Goal: Entertainment & Leisure: Consume media (video, audio)

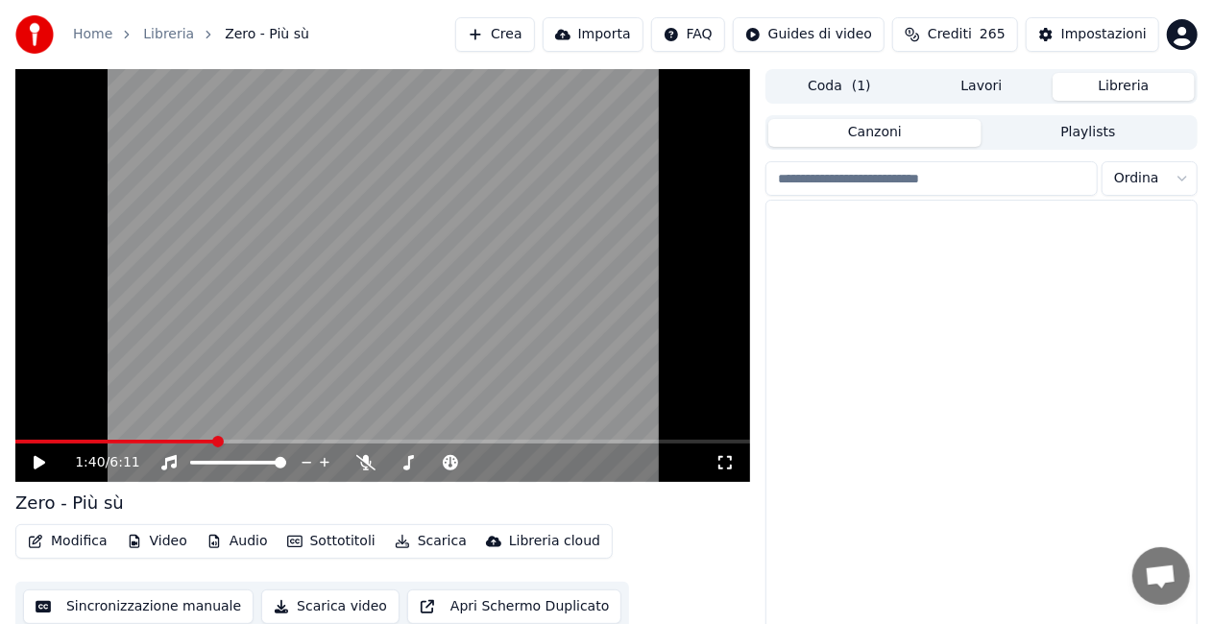
scroll to position [27308, 0]
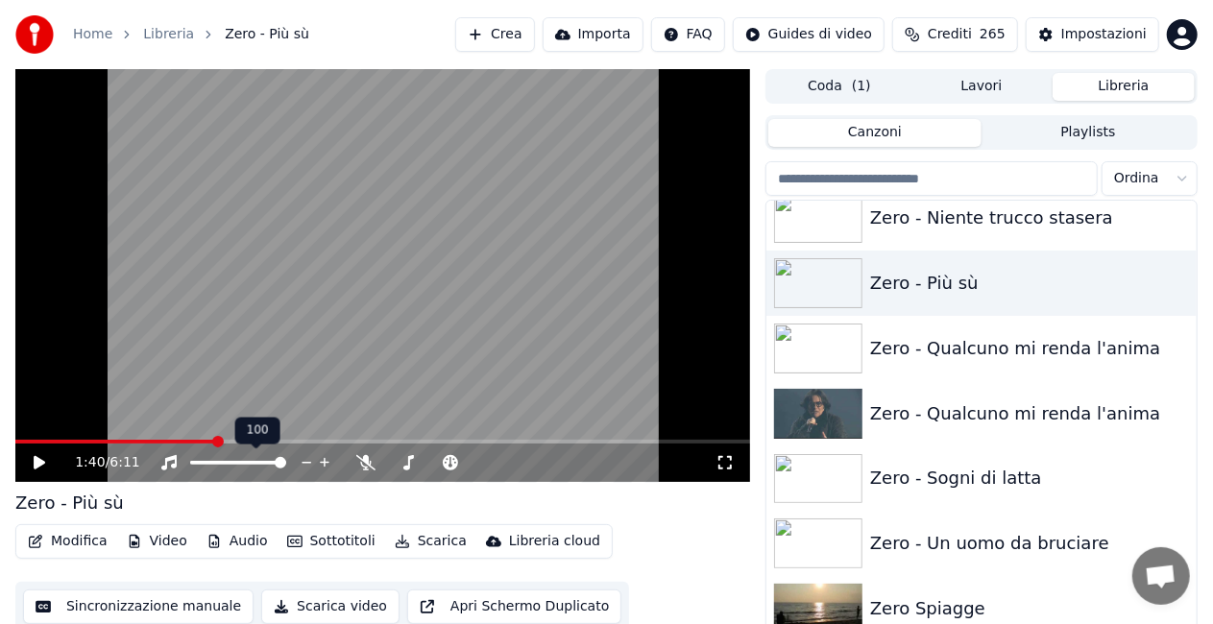
drag, startPoint x: 39, startPoint y: 438, endPoint x: 29, endPoint y: 438, distance: 10.6
click at [38, 438] on video at bounding box center [382, 275] width 735 height 413
click at [25, 440] on span at bounding box center [20, 442] width 10 height 4
click at [734, 463] on icon at bounding box center [724, 462] width 19 height 15
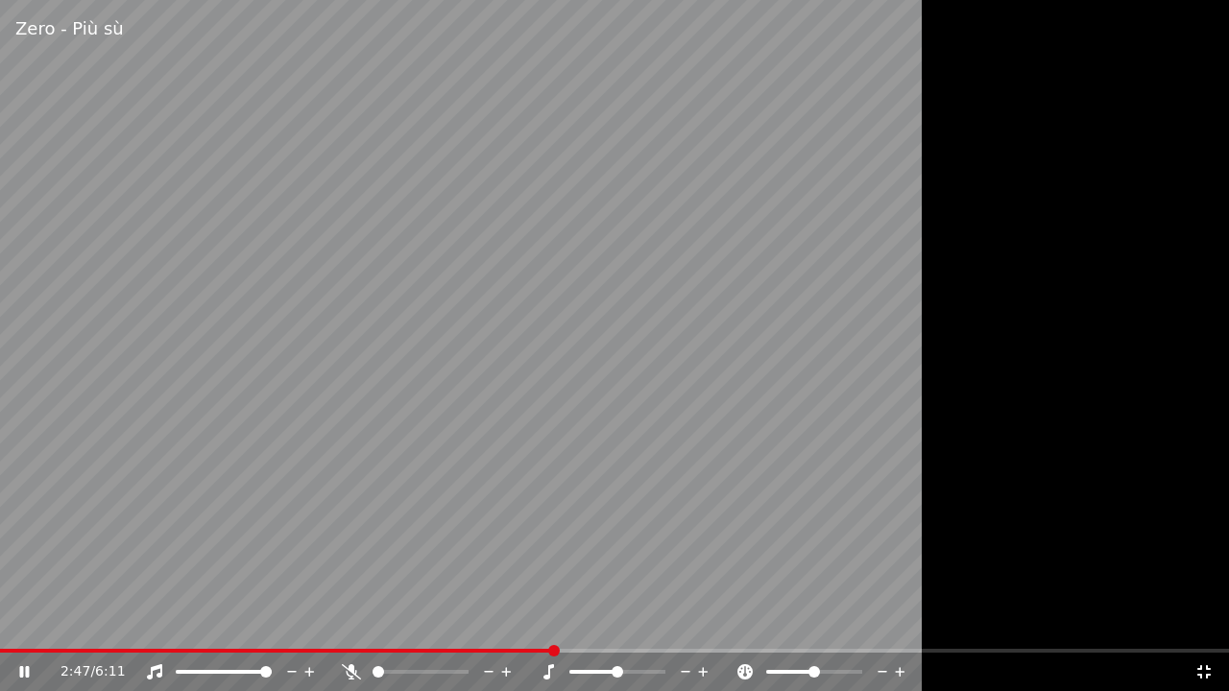
click at [813, 216] on video at bounding box center [614, 345] width 1229 height 691
click at [1212, 623] on icon at bounding box center [1204, 671] width 19 height 15
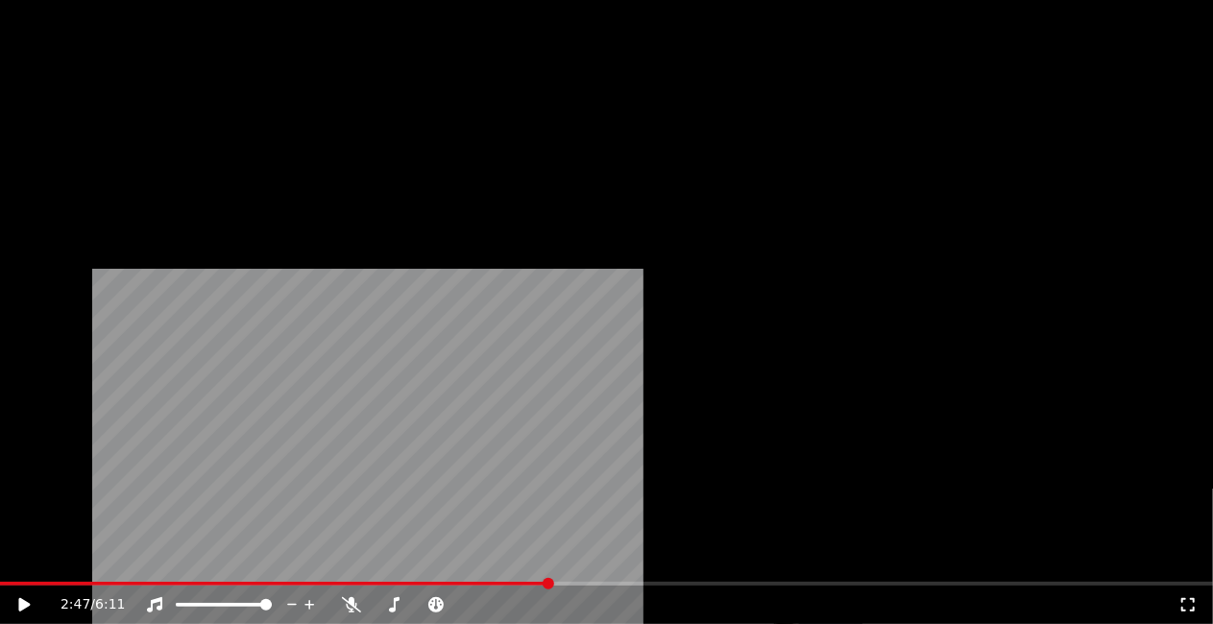
scroll to position [26540, 0]
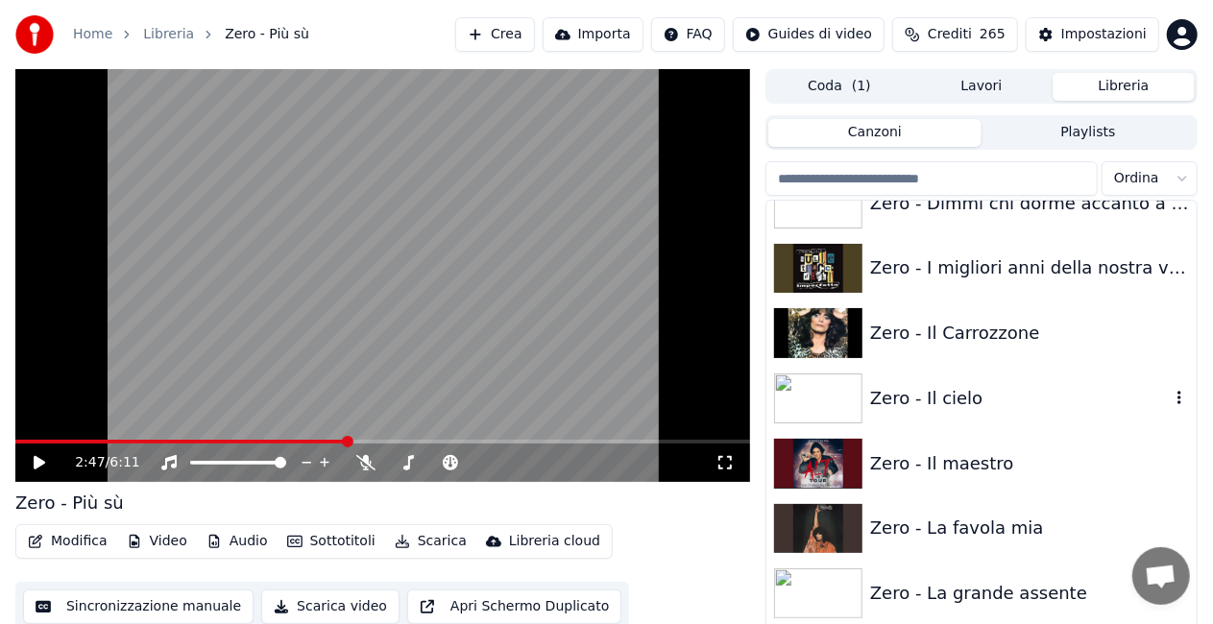
click at [967, 379] on div "Zero - Il cielo" at bounding box center [981, 398] width 430 height 65
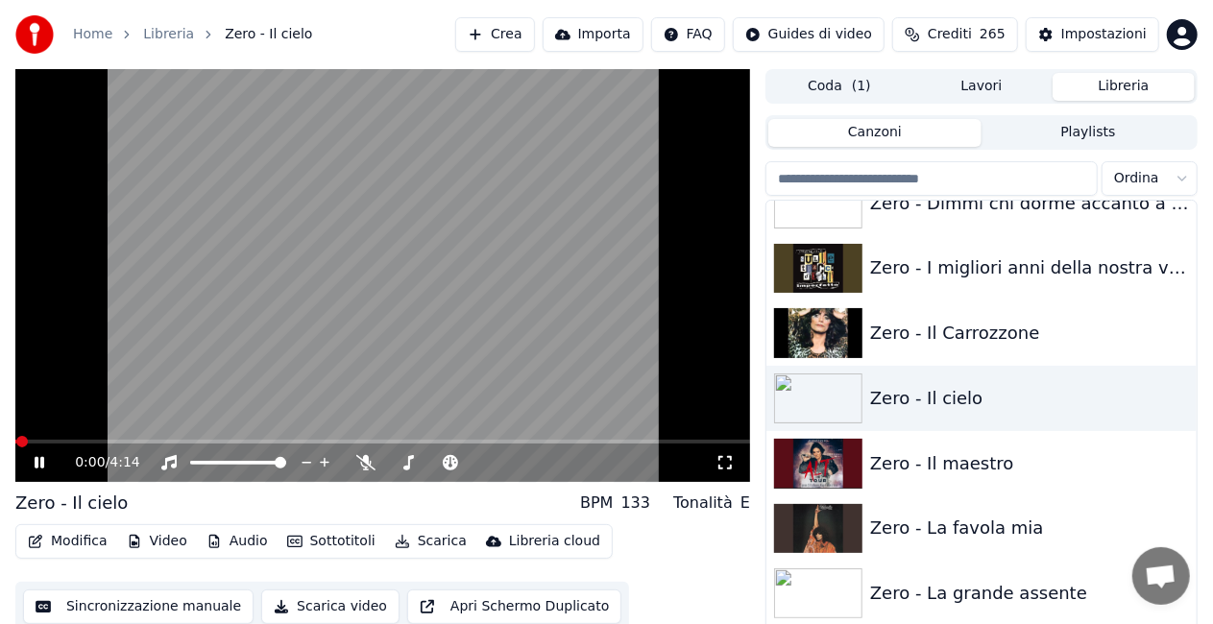
click at [729, 459] on icon at bounding box center [724, 462] width 19 height 15
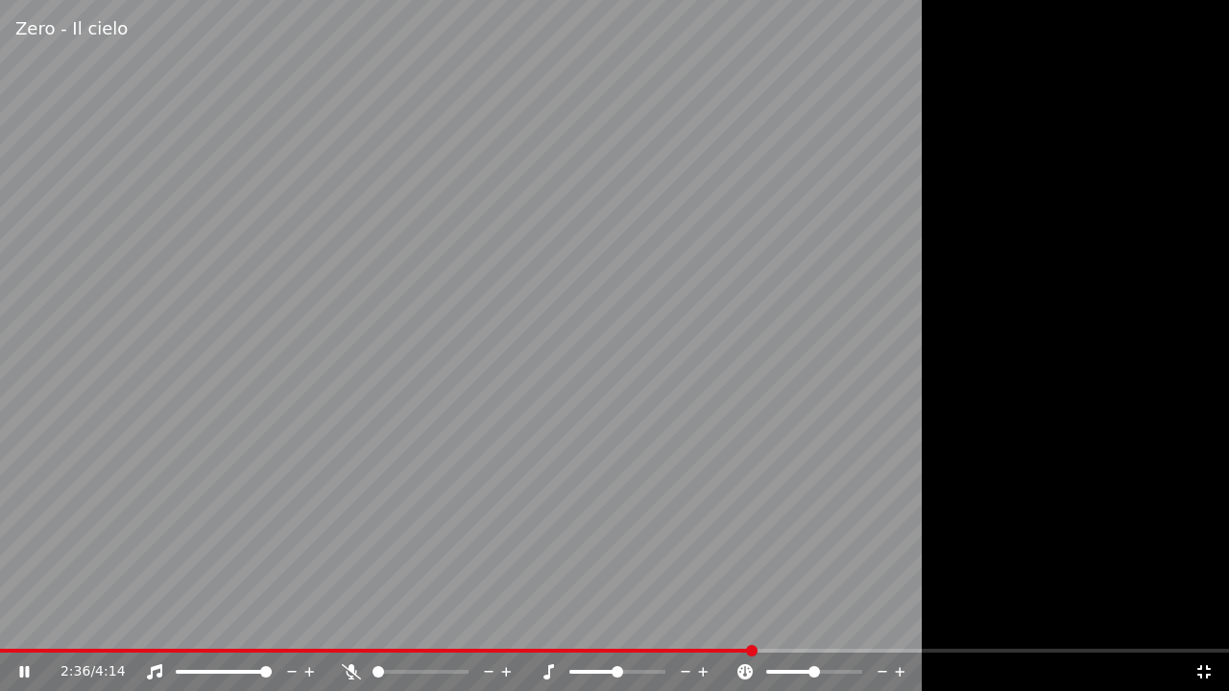
click at [1206, 623] on icon at bounding box center [1204, 671] width 19 height 15
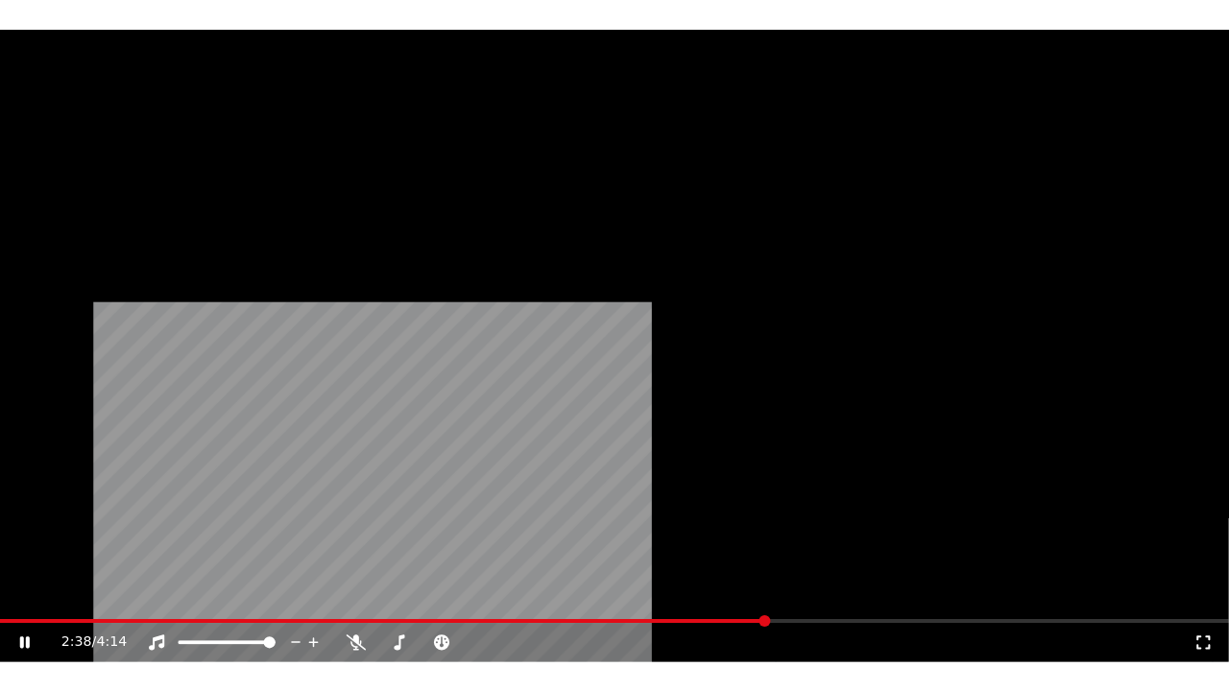
scroll to position [26924, 0]
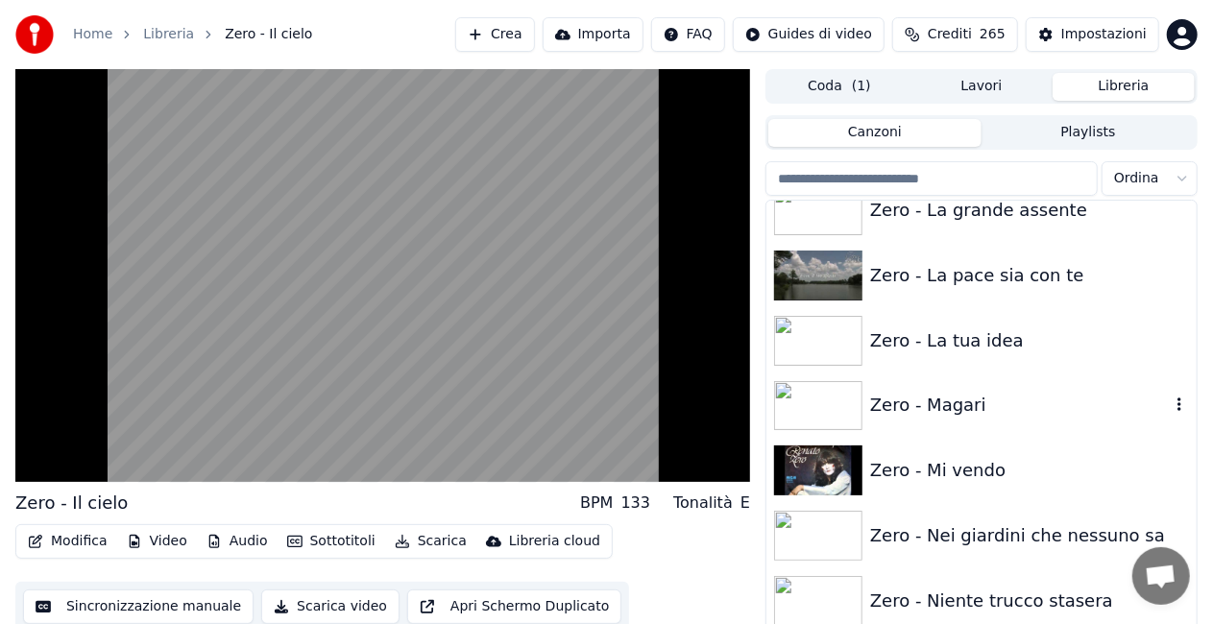
drag, startPoint x: 916, startPoint y: 409, endPoint x: 780, endPoint y: 458, distance: 144.9
click at [918, 406] on div "Zero - Magari" at bounding box center [1020, 405] width 300 height 27
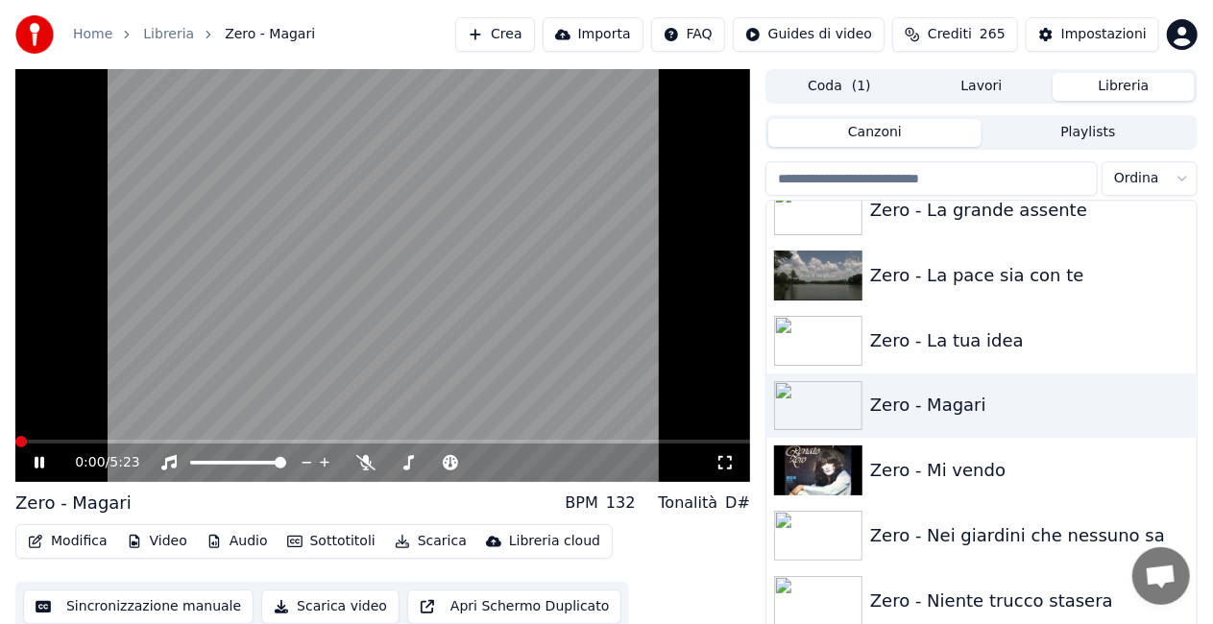
drag, startPoint x: 720, startPoint y: 465, endPoint x: 718, endPoint y: 484, distance: 19.3
click at [722, 462] on icon at bounding box center [724, 462] width 19 height 15
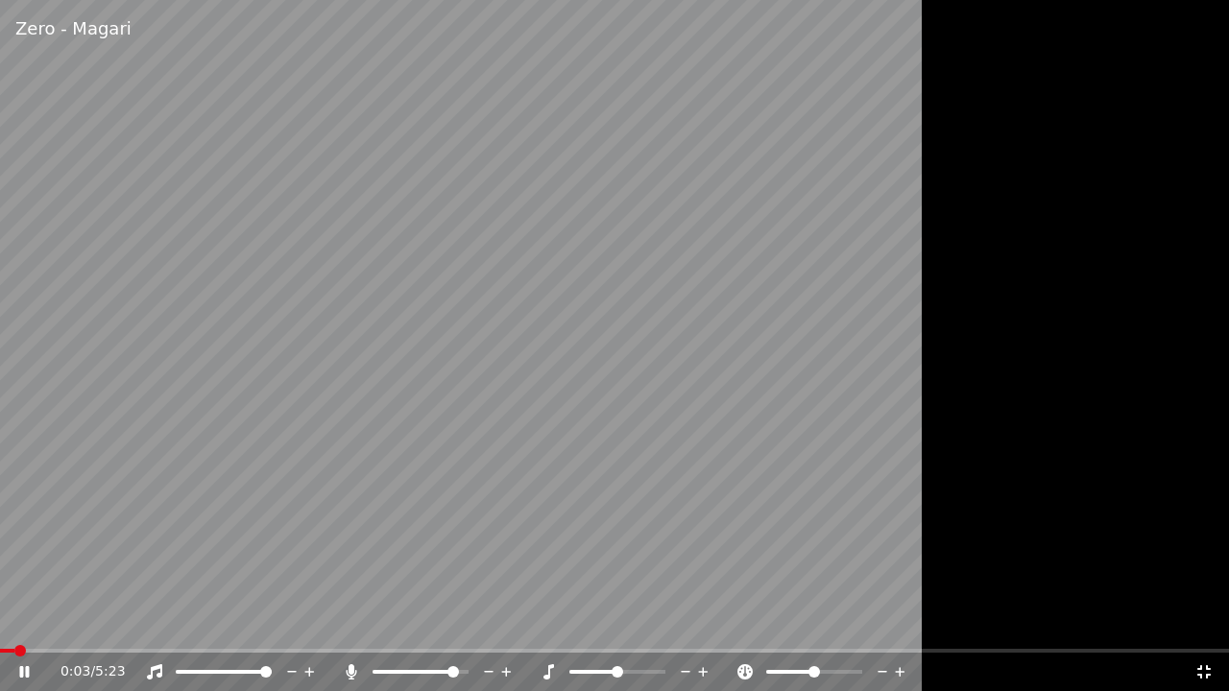
click at [452, 623] on span at bounding box center [453, 672] width 12 height 12
click at [243, 623] on span at bounding box center [241, 672] width 12 height 12
click at [238, 623] on span at bounding box center [237, 672] width 12 height 12
click at [350, 623] on icon at bounding box center [351, 671] width 11 height 15
click at [217, 623] on div at bounding box center [241, 672] width 155 height 19
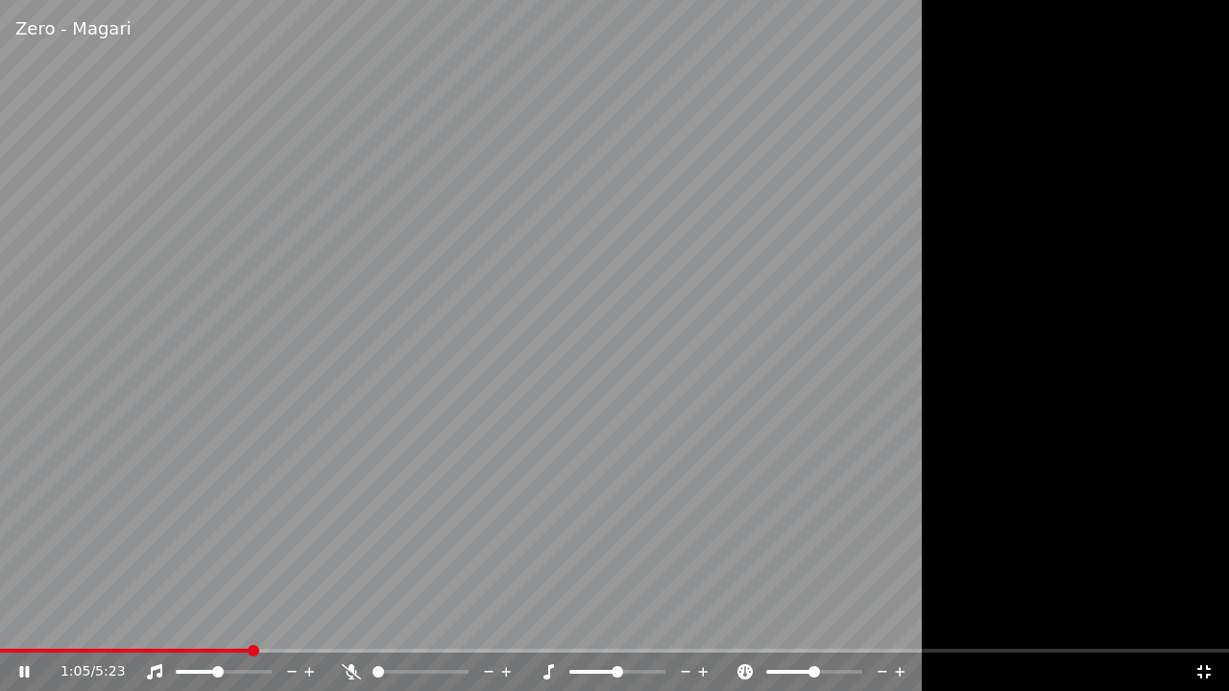
click at [217, 623] on span at bounding box center [196, 672] width 41 height 4
